Goal: Task Accomplishment & Management: Use online tool/utility

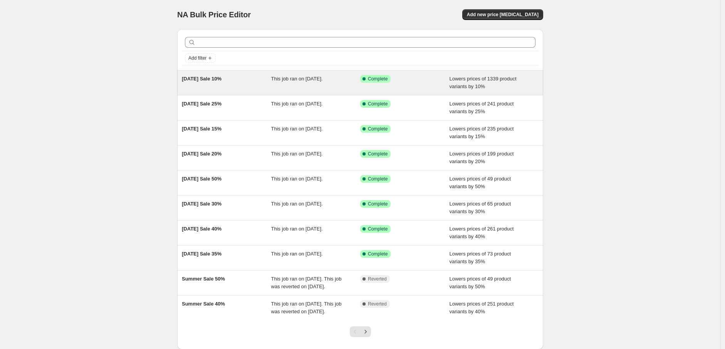
click at [220, 85] on div "National Day Sale 10%" at bounding box center [226, 82] width 89 height 15
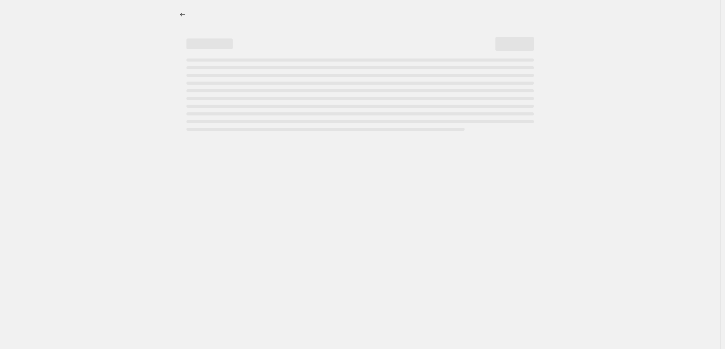
select select "percentage"
select select "collection"
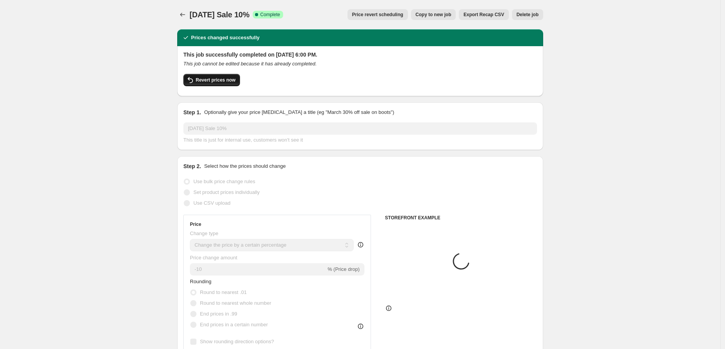
click at [220, 82] on span "Revert prices now" at bounding box center [216, 80] width 40 height 6
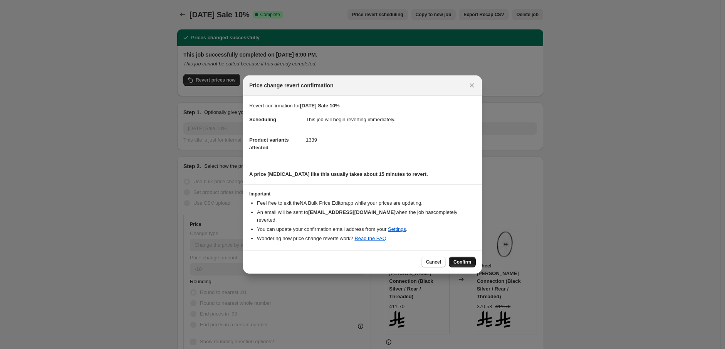
click at [457, 260] on span "Confirm" at bounding box center [462, 262] width 18 height 6
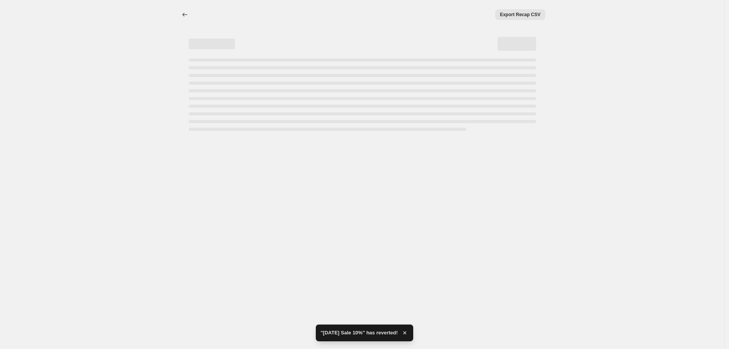
select select "percentage"
select select "collection"
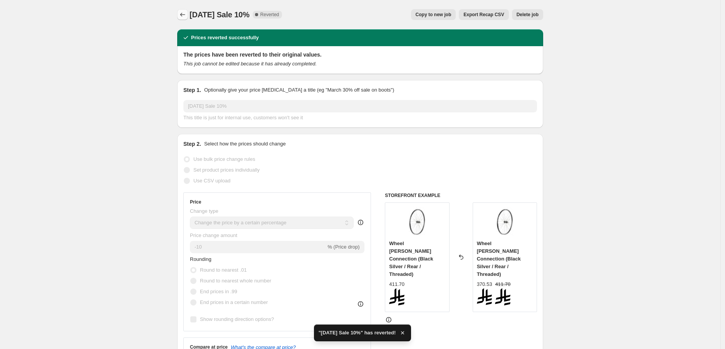
click at [186, 17] on icon "Price change jobs" at bounding box center [183, 15] width 8 height 8
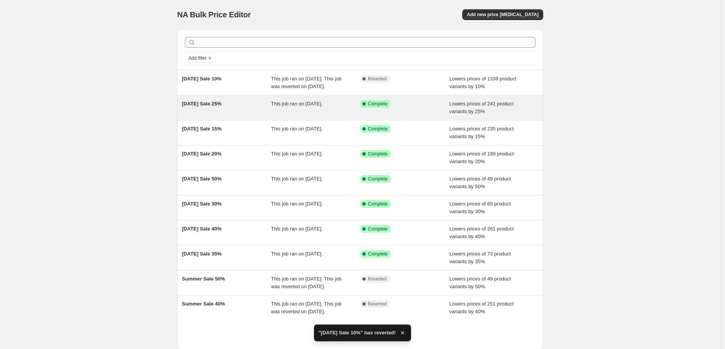
click at [261, 116] on div "National Day Sale 25%" at bounding box center [226, 107] width 89 height 15
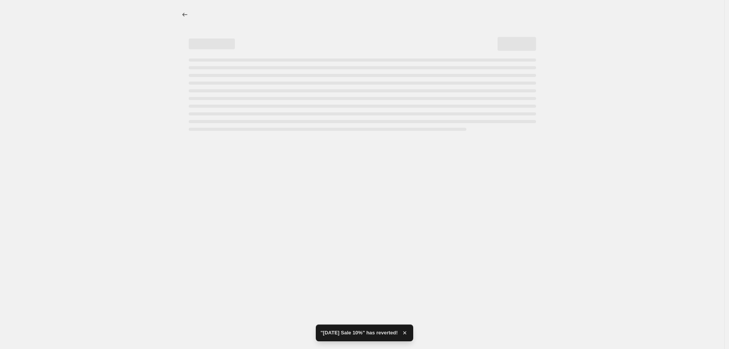
select select "percentage"
select select "collection"
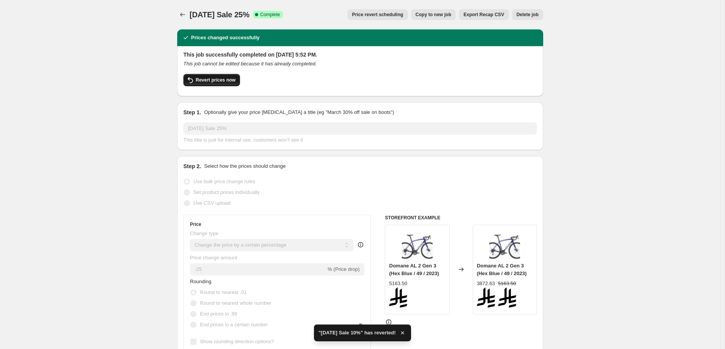
click at [224, 82] on span "Revert prices now" at bounding box center [216, 80] width 40 height 6
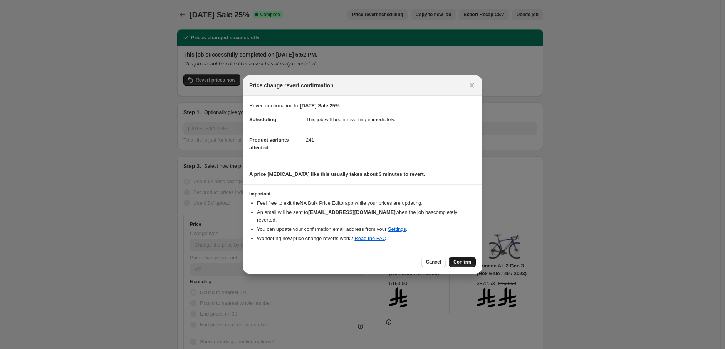
click at [464, 259] on span "Confirm" at bounding box center [462, 262] width 18 height 6
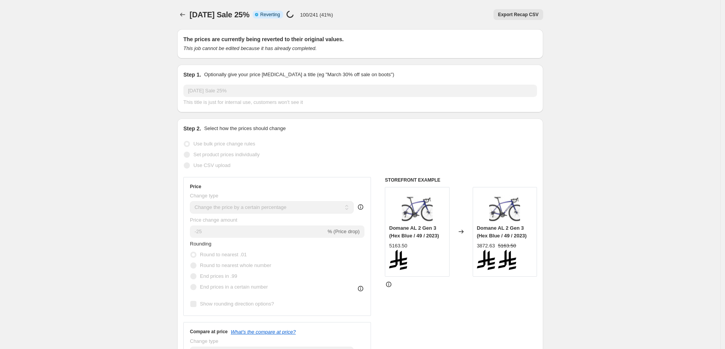
select select "percentage"
select select "collection"
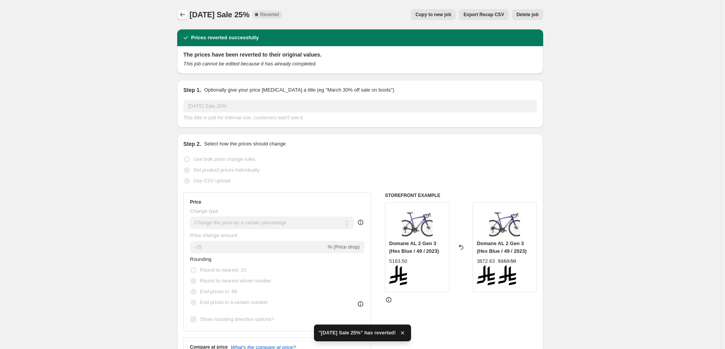
click at [187, 19] on button "Price change jobs" at bounding box center [182, 14] width 11 height 11
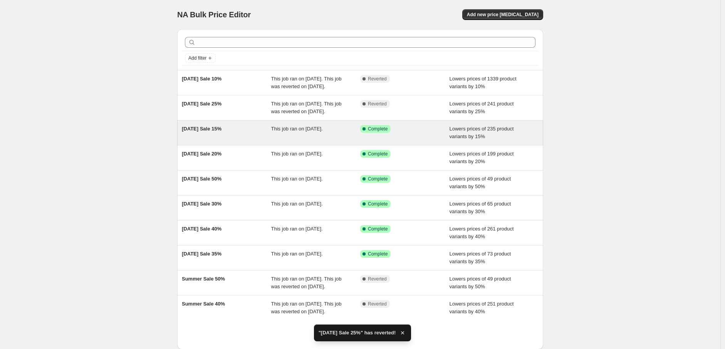
click at [275, 132] on span "This job ran on September 15, 2025." at bounding box center [297, 129] width 52 height 6
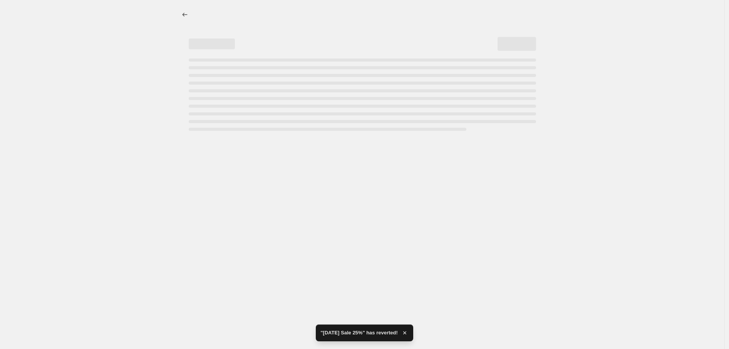
select select "percentage"
select select "collection"
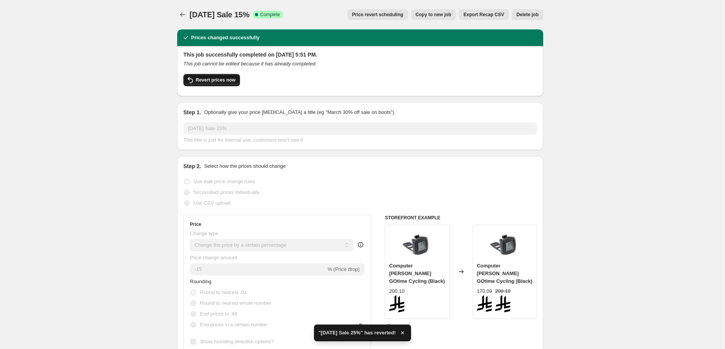
click at [225, 81] on span "Revert prices now" at bounding box center [216, 80] width 40 height 6
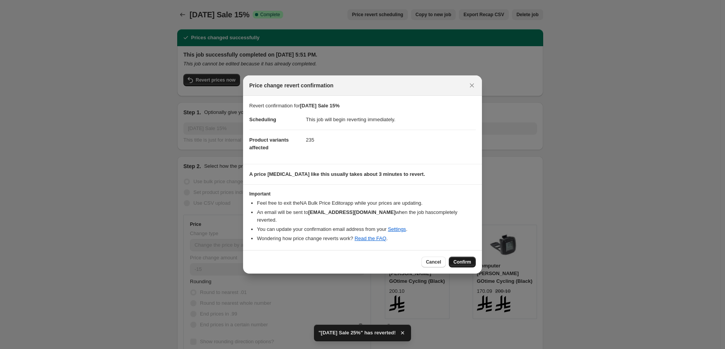
click at [467, 259] on span "Confirm" at bounding box center [462, 262] width 18 height 6
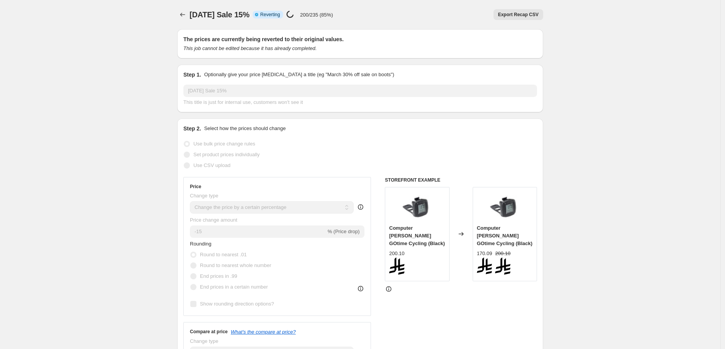
select select "percentage"
select select "collection"
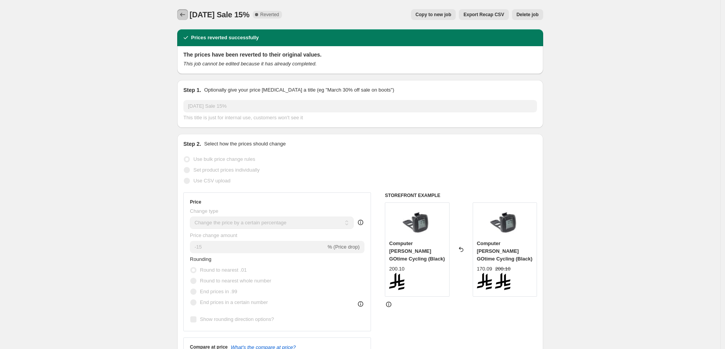
click at [184, 15] on icon "Price change jobs" at bounding box center [183, 15] width 8 height 8
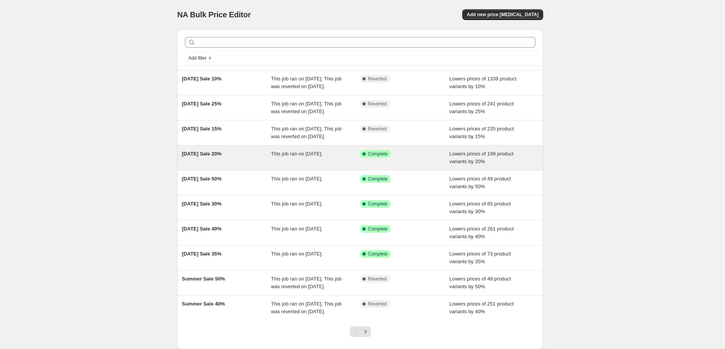
click at [221, 157] on span "National Day Sale 20%" at bounding box center [202, 154] width 40 height 6
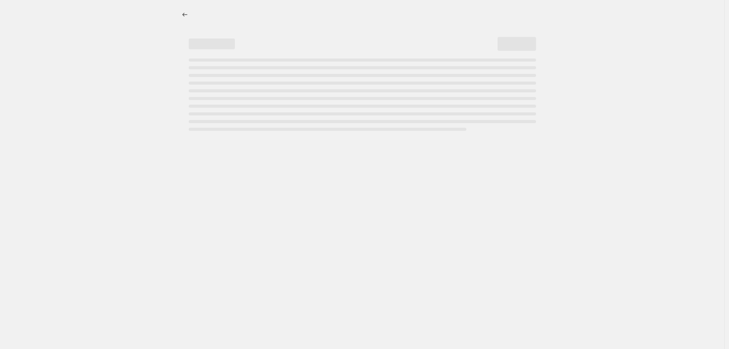
select select "percentage"
select select "collection"
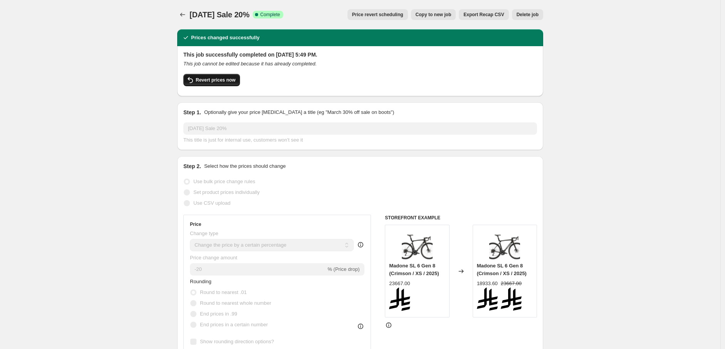
click at [227, 79] on span "Revert prices now" at bounding box center [216, 80] width 40 height 6
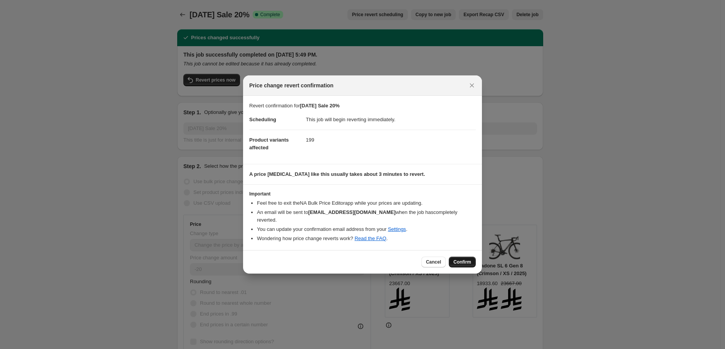
click at [463, 259] on span "Confirm" at bounding box center [462, 262] width 18 height 6
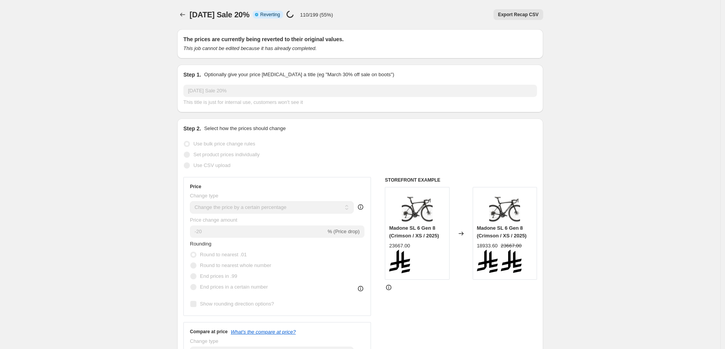
select select "percentage"
select select "collection"
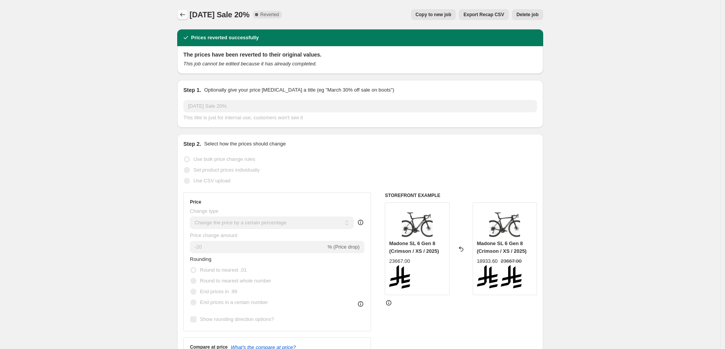
click at [182, 15] on icon "Price change jobs" at bounding box center [183, 15] width 8 height 8
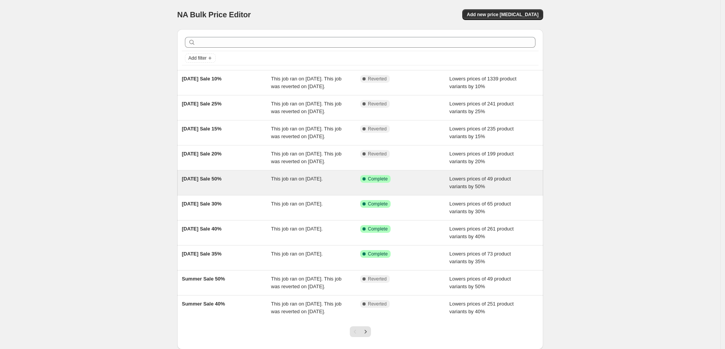
click at [221, 182] on span "National Day Sale 50%" at bounding box center [202, 179] width 40 height 6
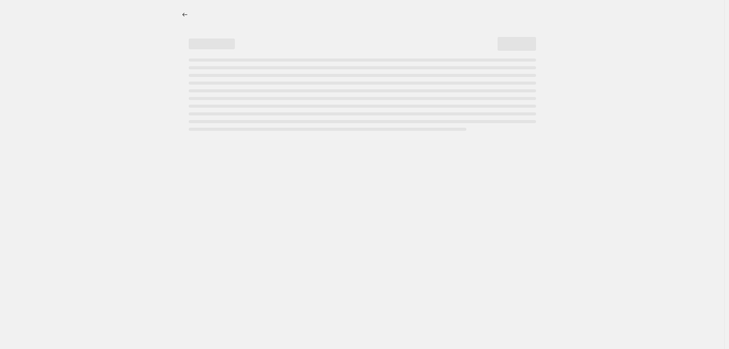
select select "percentage"
select select "collection"
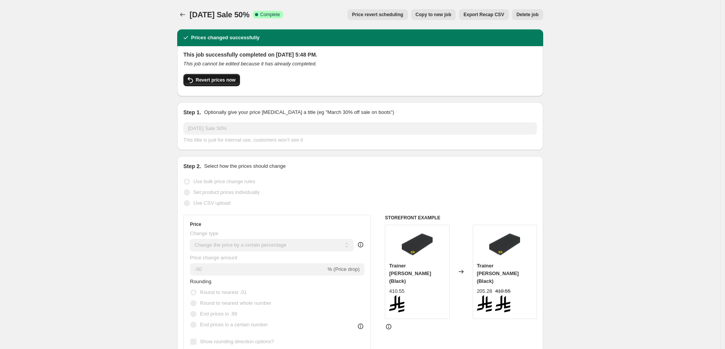
click at [227, 78] on span "Revert prices now" at bounding box center [216, 80] width 40 height 6
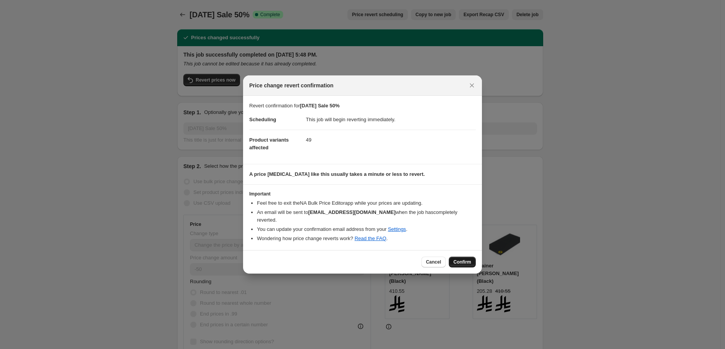
click at [456, 259] on span "Confirm" at bounding box center [462, 262] width 18 height 6
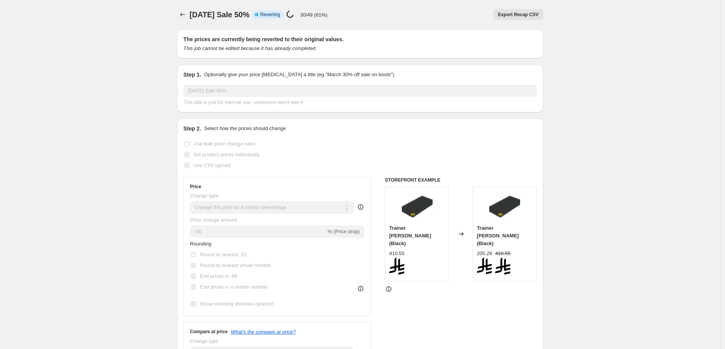
select select "percentage"
select select "collection"
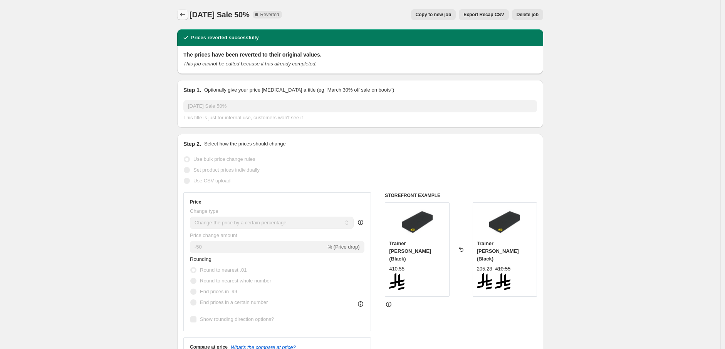
click at [185, 19] on button "Price change jobs" at bounding box center [182, 14] width 11 height 11
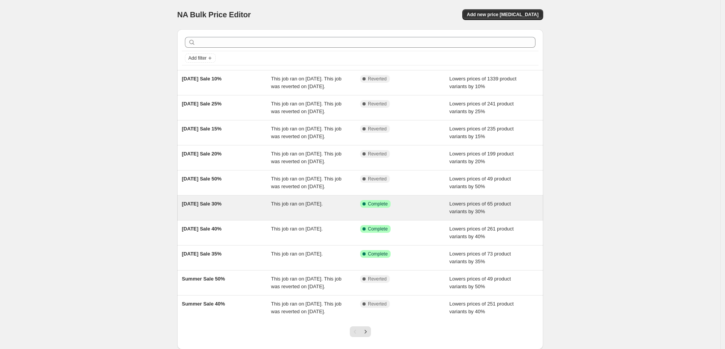
click at [244, 216] on div "National Day Sale 30%" at bounding box center [226, 207] width 89 height 15
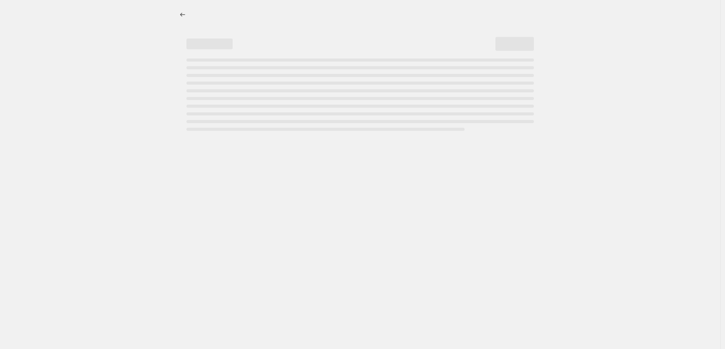
select select "percentage"
select select "collection"
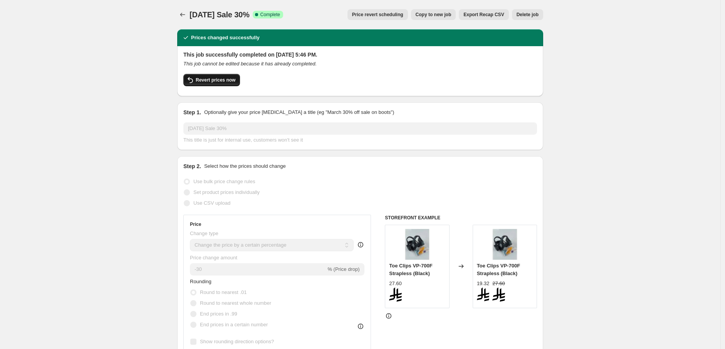
click at [232, 81] on span "Revert prices now" at bounding box center [216, 80] width 40 height 6
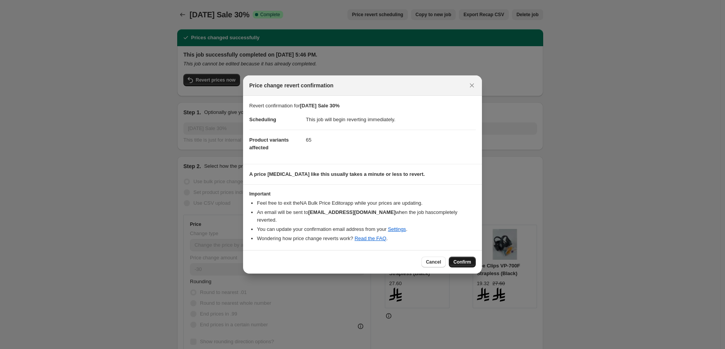
click at [464, 260] on span "Confirm" at bounding box center [462, 262] width 18 height 6
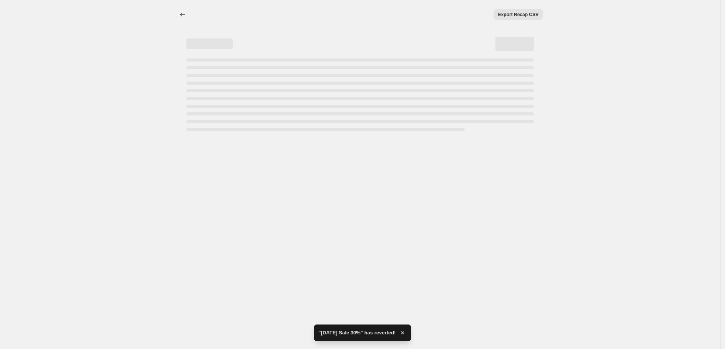
select select "percentage"
select select "collection"
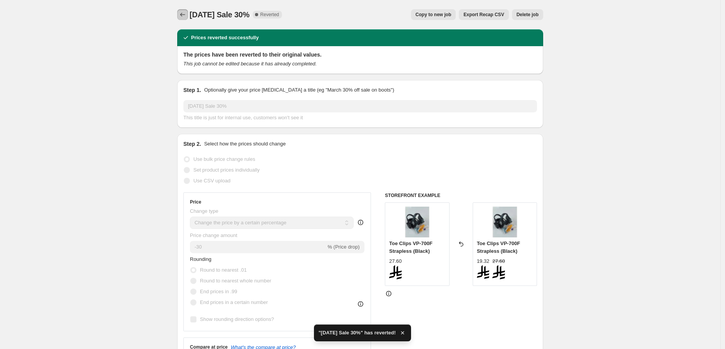
click at [186, 15] on icon "Price change jobs" at bounding box center [183, 15] width 8 height 8
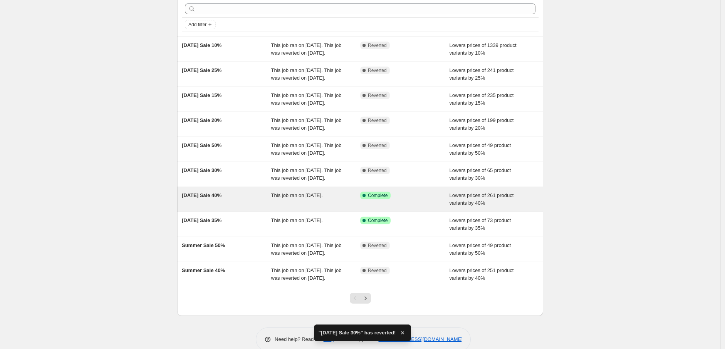
scroll to position [85, 0]
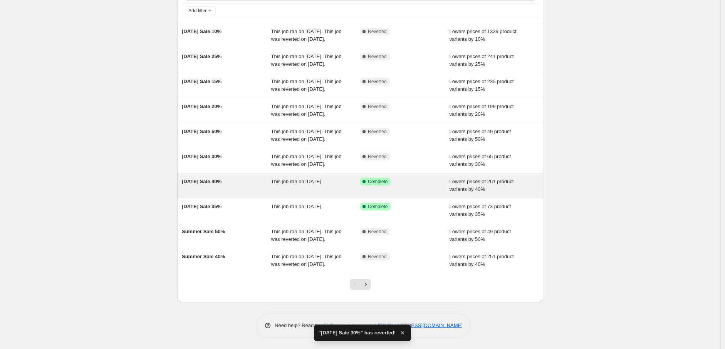
click at [243, 193] on div "National Day Sale 40%" at bounding box center [226, 185] width 89 height 15
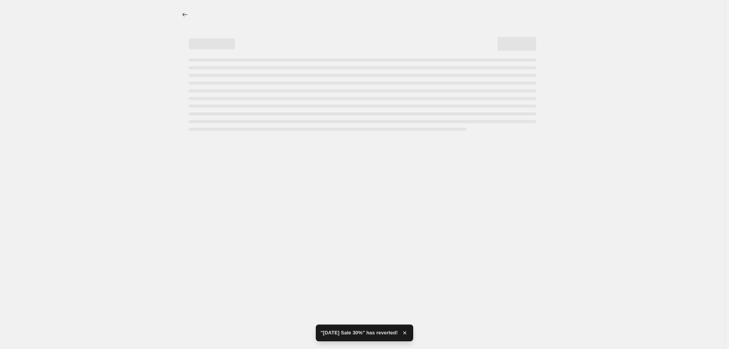
select select "percentage"
select select "collection"
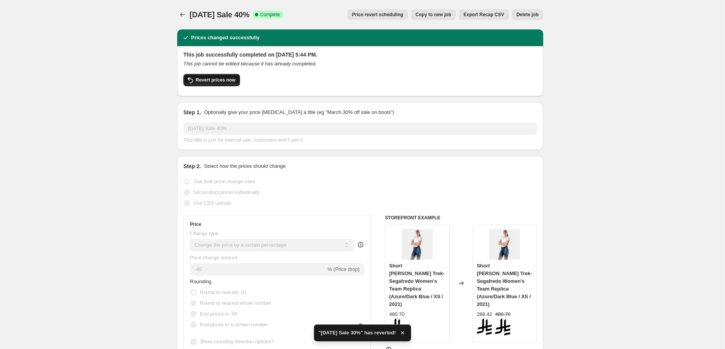
click at [224, 81] on span "Revert prices now" at bounding box center [216, 80] width 40 height 6
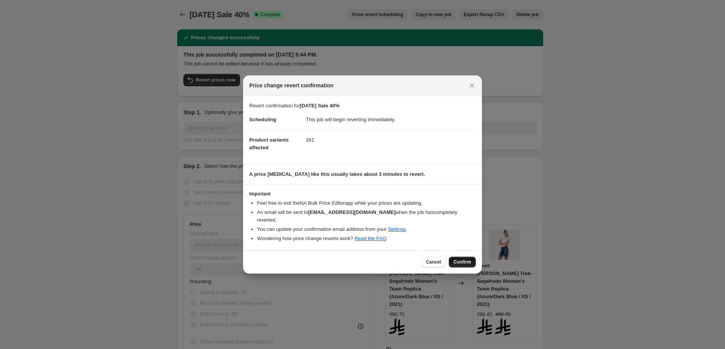
click at [460, 259] on span "Confirm" at bounding box center [462, 262] width 18 height 6
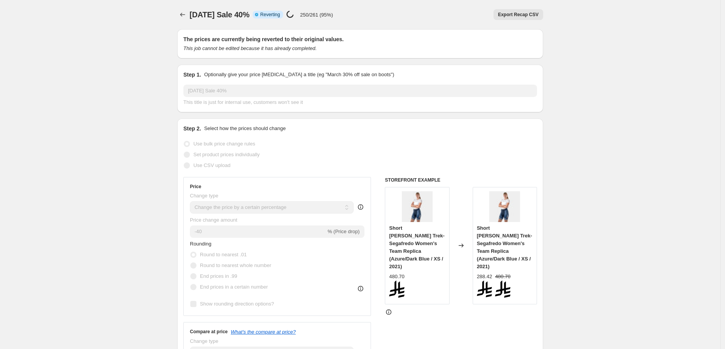
select select "percentage"
select select "collection"
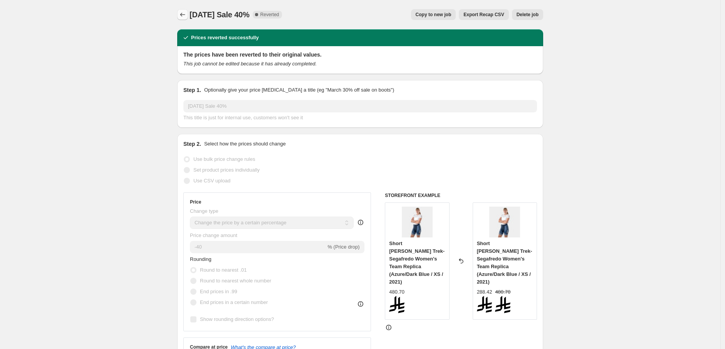
click at [185, 15] on icon "Price change jobs" at bounding box center [183, 15] width 8 height 8
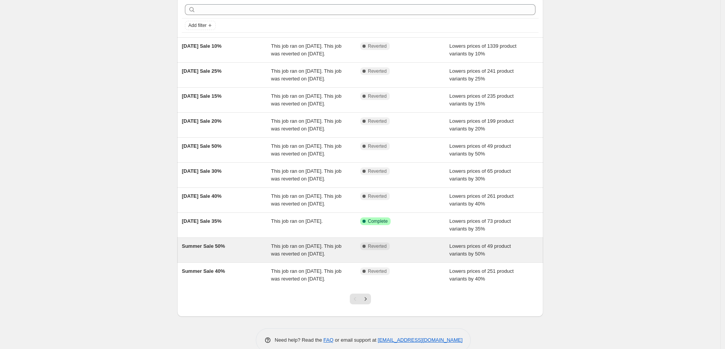
scroll to position [43, 0]
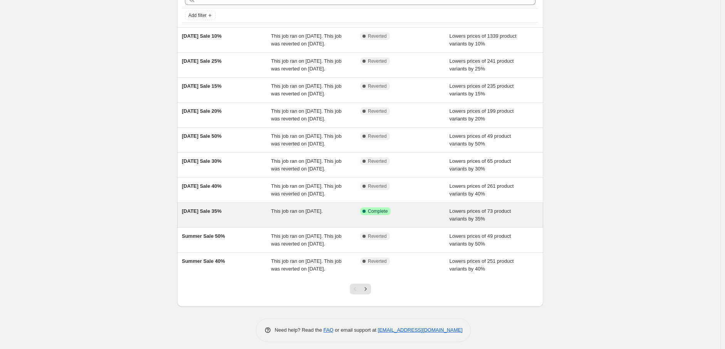
click at [253, 223] on div "National Day Sale 35%" at bounding box center [226, 215] width 89 height 15
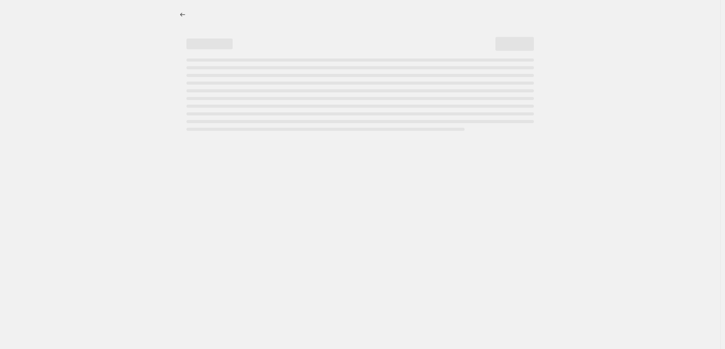
select select "percentage"
select select "collection"
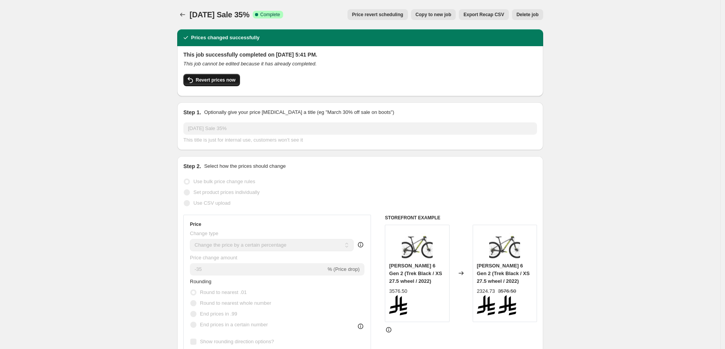
click at [226, 78] on span "Revert prices now" at bounding box center [216, 80] width 40 height 6
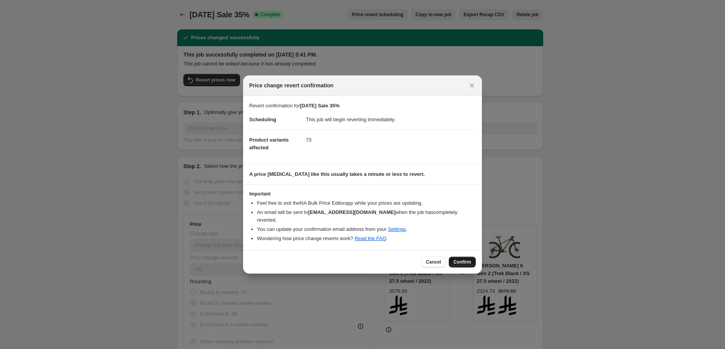
click at [466, 257] on button "Confirm" at bounding box center [462, 262] width 27 height 11
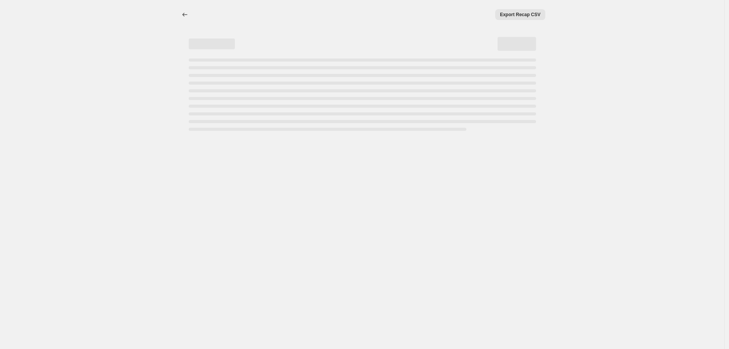
select select "percentage"
select select "collection"
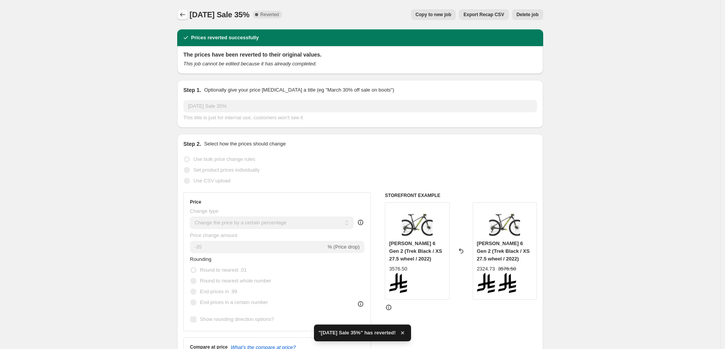
click at [183, 13] on icon "Price change jobs" at bounding box center [183, 15] width 8 height 8
